Goal: Check status: Check status

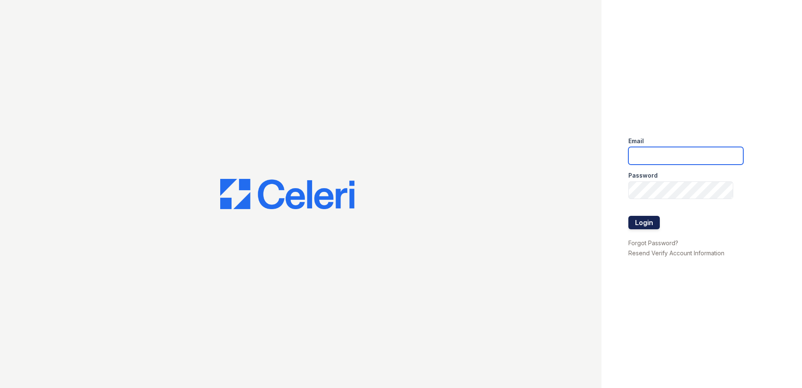
type input "arrivesilverspring@trinity-pm.com"
click at [650, 218] on button "Login" at bounding box center [644, 222] width 31 height 13
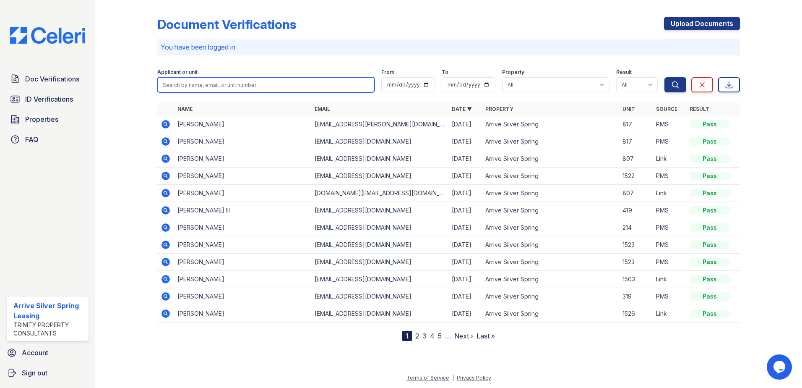
click at [203, 85] on input "search" at bounding box center [265, 84] width 217 height 15
type input "[PERSON_NAME]"
click at [665, 77] on button "Search" at bounding box center [676, 84] width 22 height 15
